Goal: Task Accomplishment & Management: Complete application form

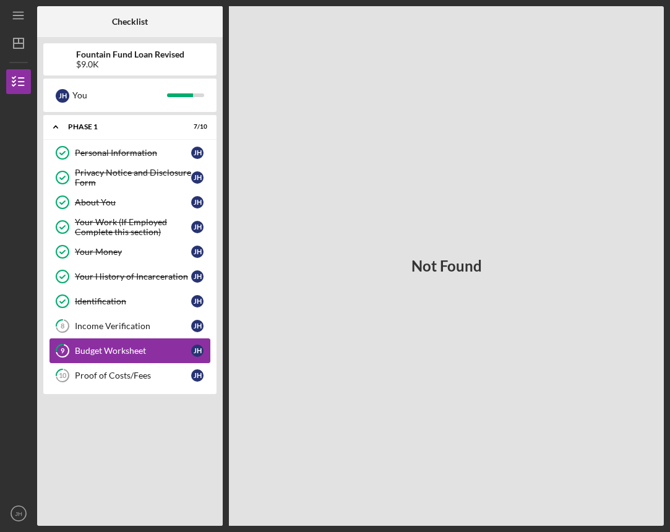
click at [140, 345] on link "9 Budget Worksheet [PERSON_NAME]" at bounding box center [129, 350] width 161 height 25
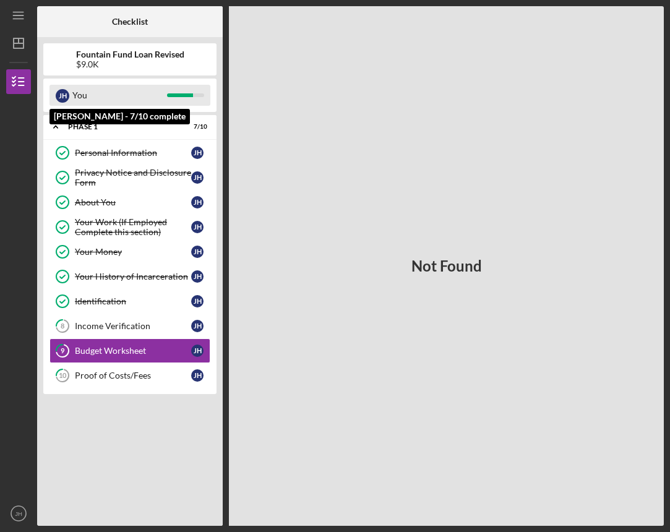
click at [69, 98] on div "[PERSON_NAME]" at bounding box center [63, 96] width 14 height 14
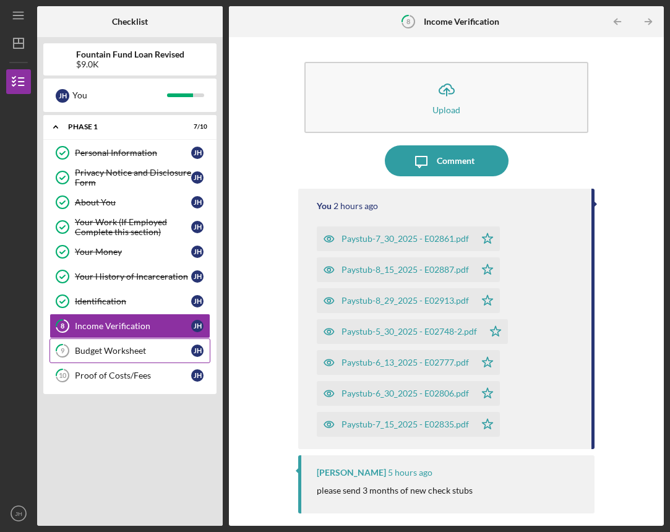
click at [94, 355] on div "Budget Worksheet" at bounding box center [133, 351] width 116 height 10
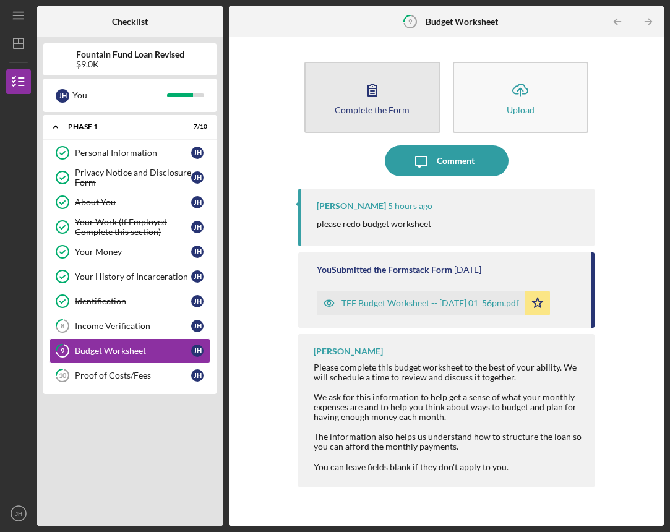
click at [337, 77] on button "Complete the Form Form" at bounding box center [372, 97] width 136 height 71
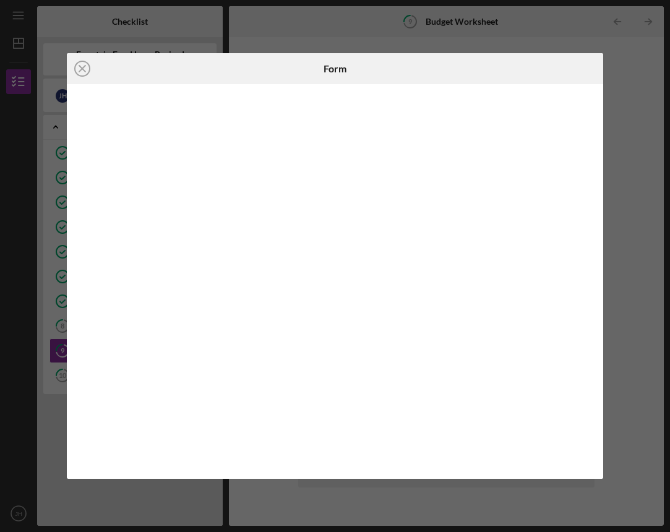
drag, startPoint x: 337, startPoint y: 77, endPoint x: 370, endPoint y: 90, distance: 35.3
click at [370, 90] on div "Icon/Close Form" at bounding box center [335, 266] width 536 height 426
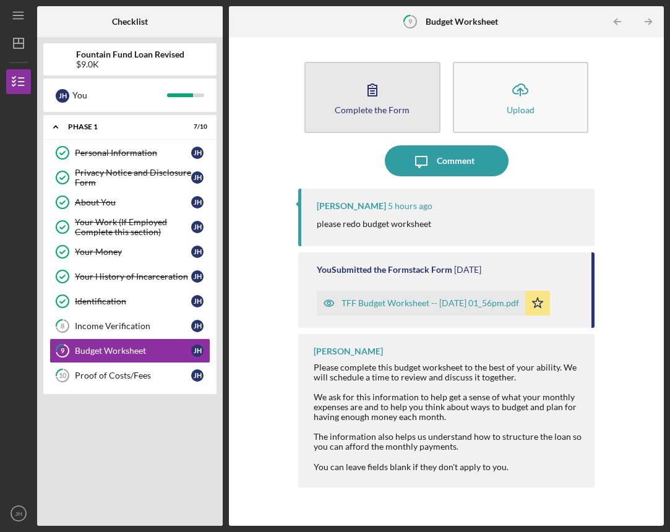
click at [360, 108] on div "Complete the Form" at bounding box center [372, 109] width 75 height 9
